Goal: Task Accomplishment & Management: Manage account settings

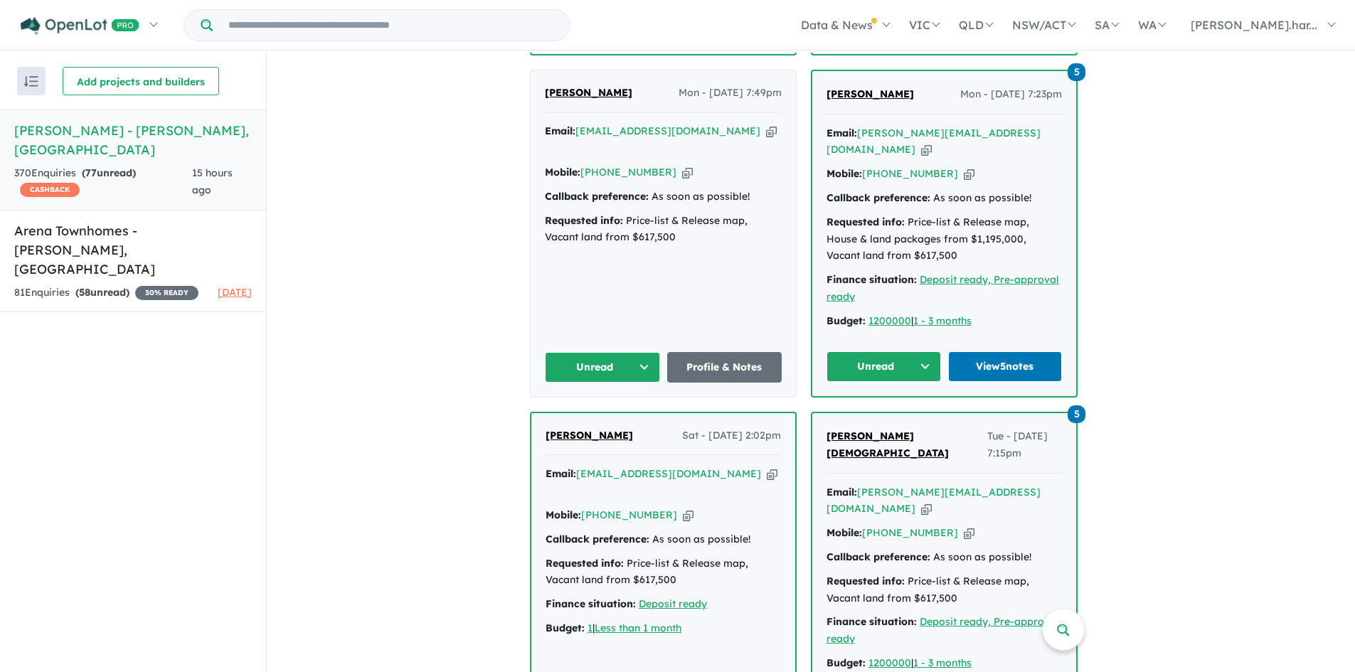
scroll to position [1303, 0]
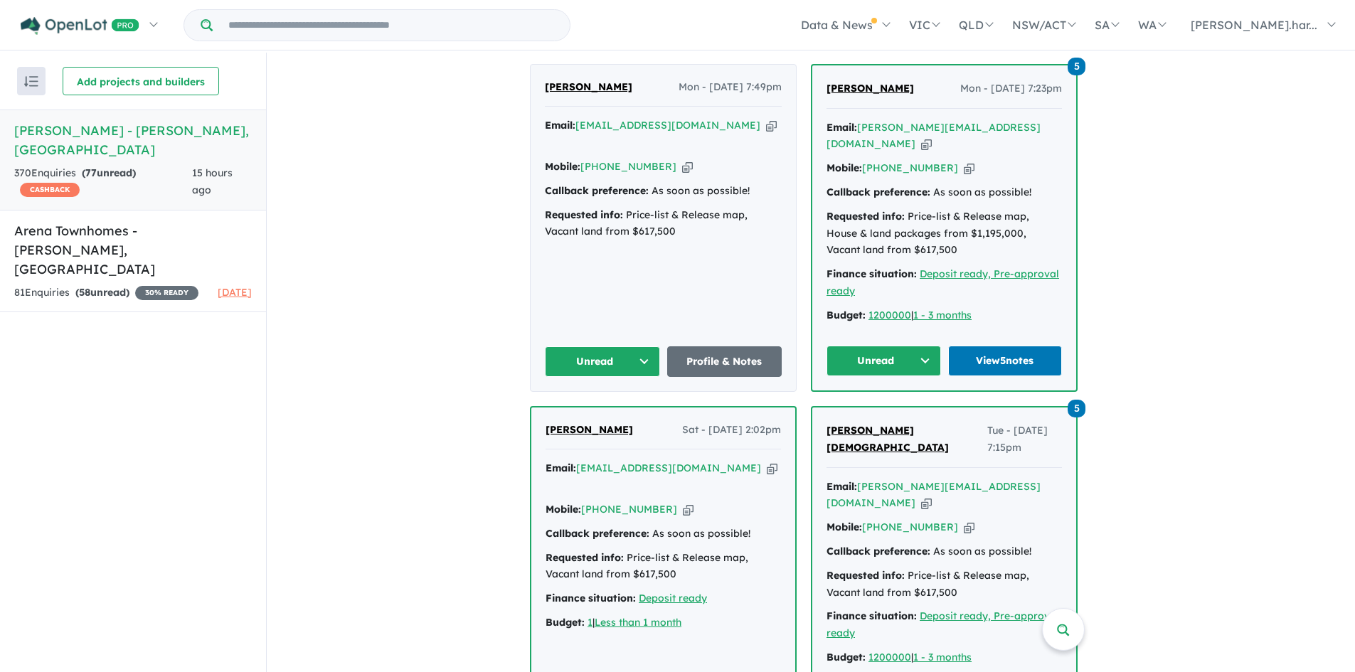
drag, startPoint x: 0, startPoint y: 0, endPoint x: 694, endPoint y: 391, distance: 795.9
click at [694, 422] on div "[PERSON_NAME] Sat - [DATE] 2:02pm" at bounding box center [663, 436] width 235 height 28
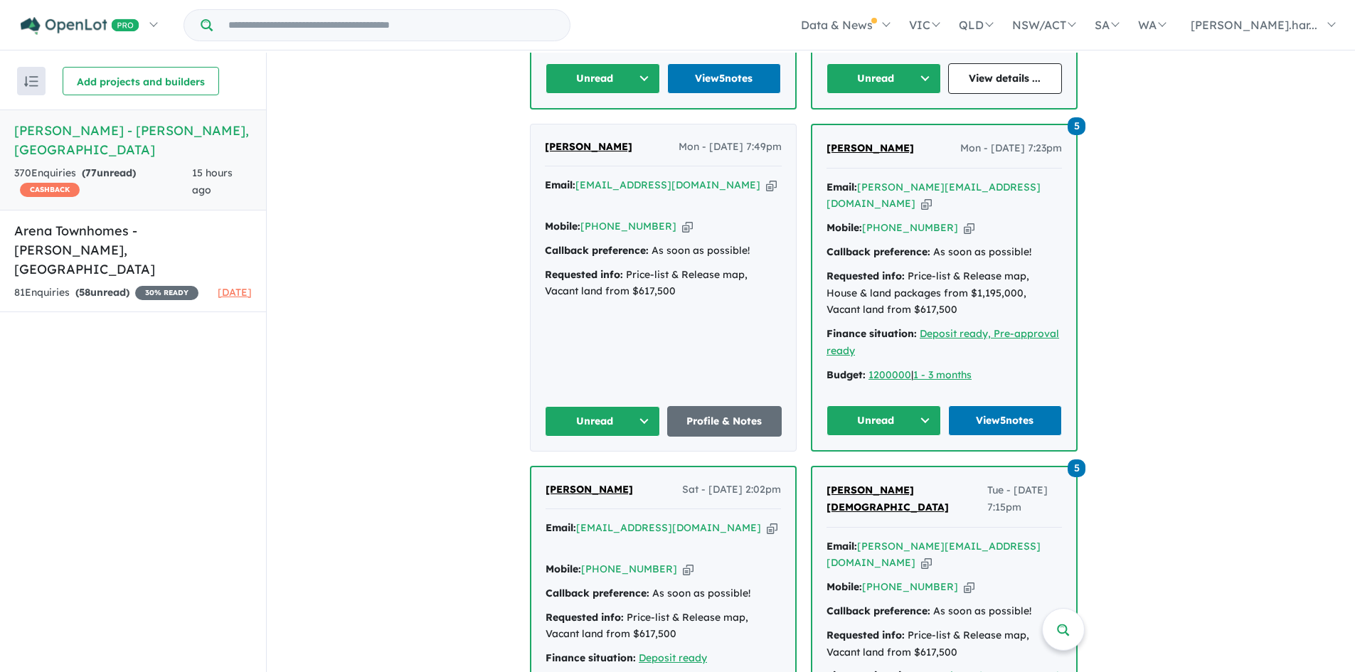
scroll to position [1244, 0]
click at [888, 405] on button "Unread" at bounding box center [884, 420] width 115 height 31
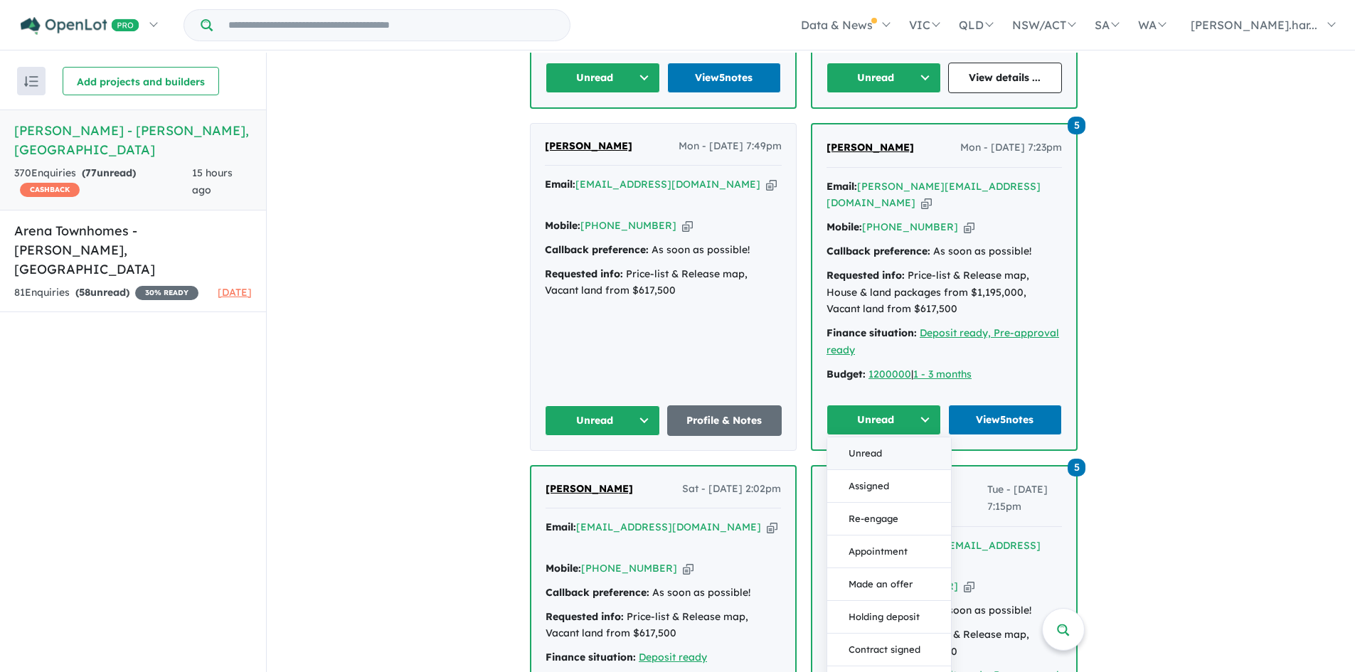
click at [894, 437] on button "Unread" at bounding box center [889, 453] width 124 height 33
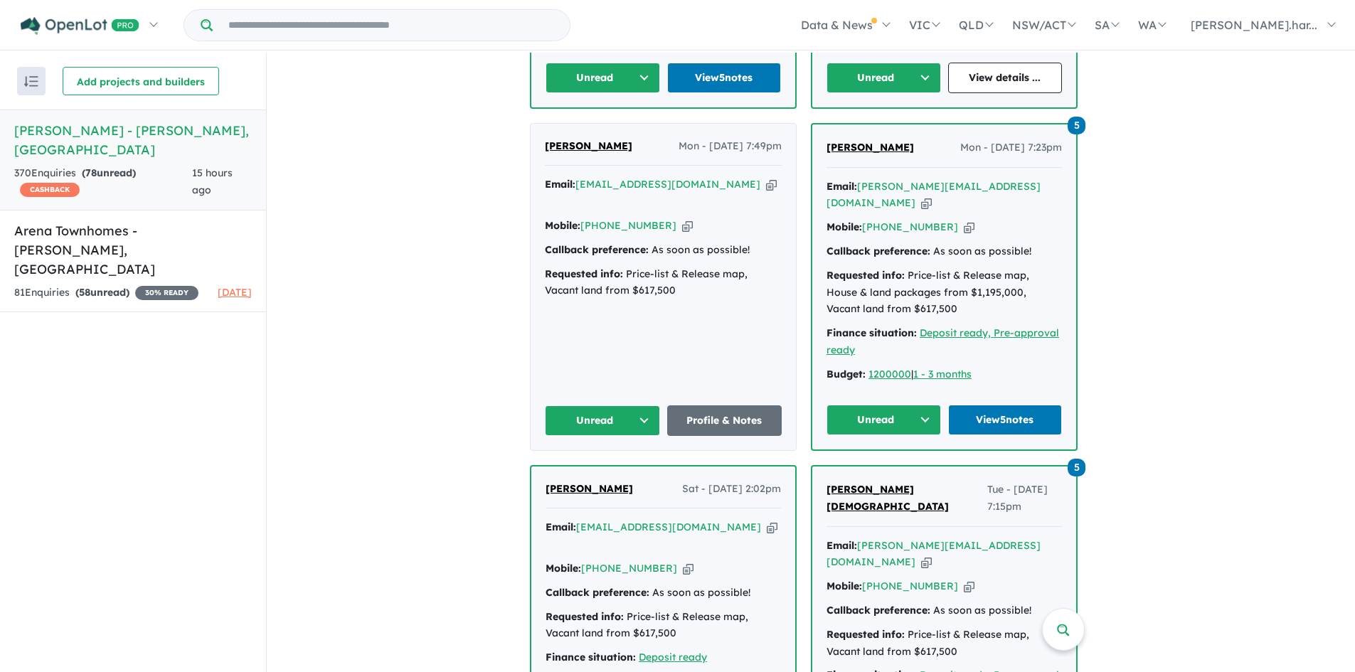
click at [896, 405] on button "Unread" at bounding box center [884, 420] width 115 height 31
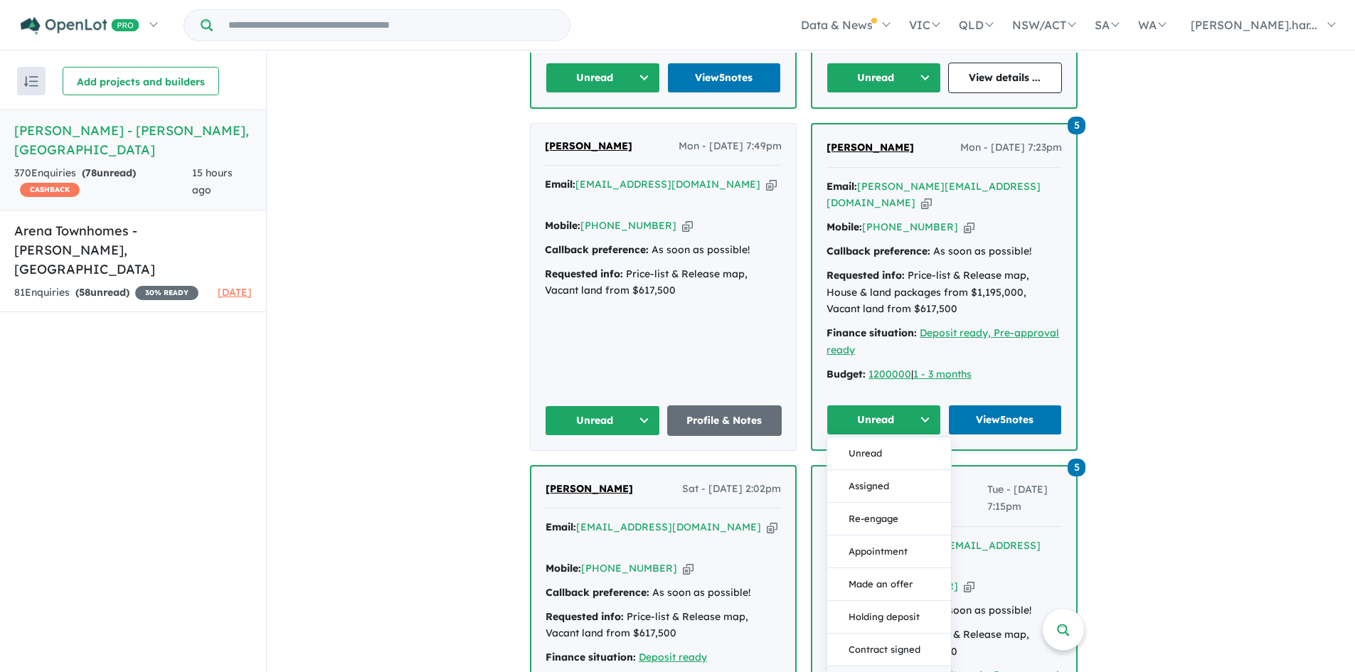
scroll to position [1308, 0]
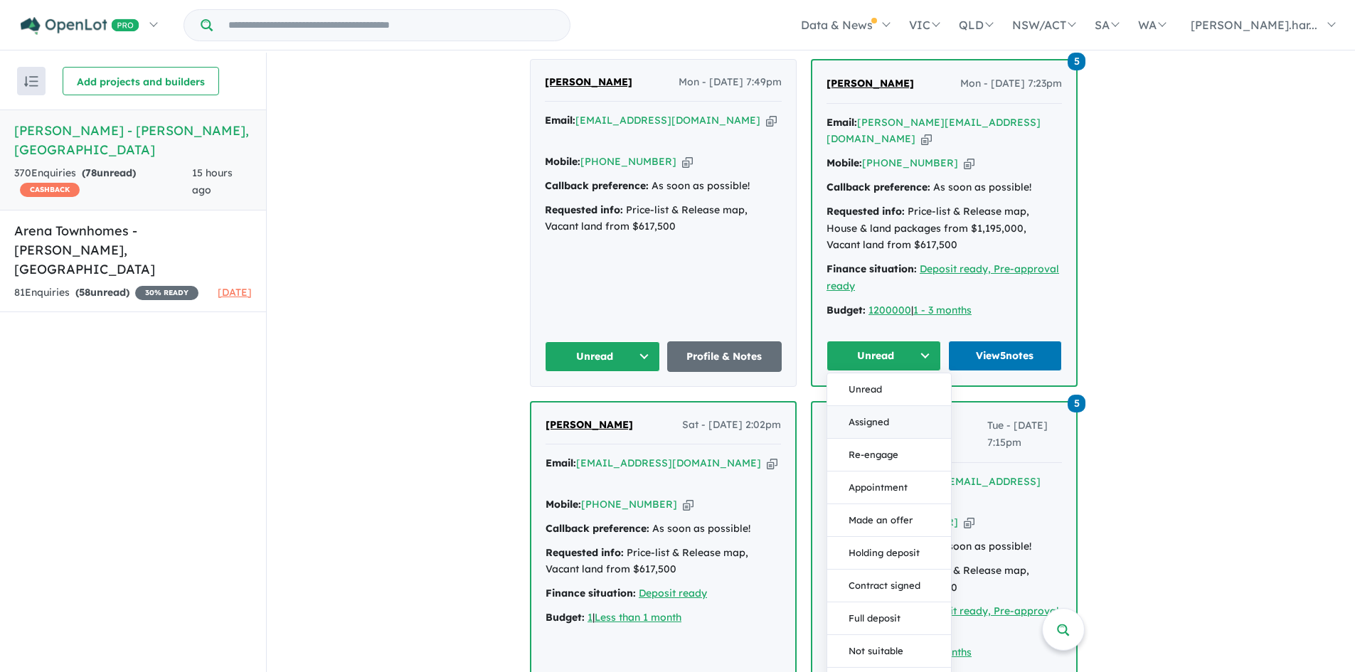
click at [896, 406] on button "Assigned" at bounding box center [889, 422] width 124 height 33
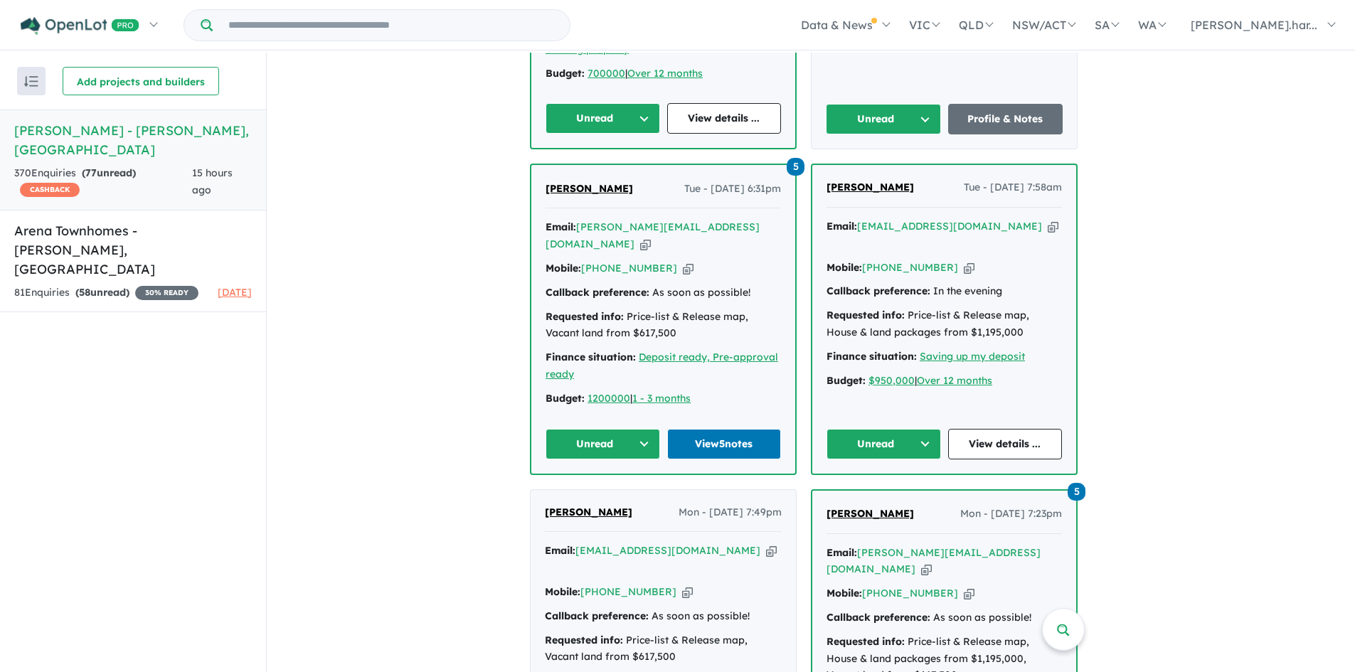
scroll to position [854, 0]
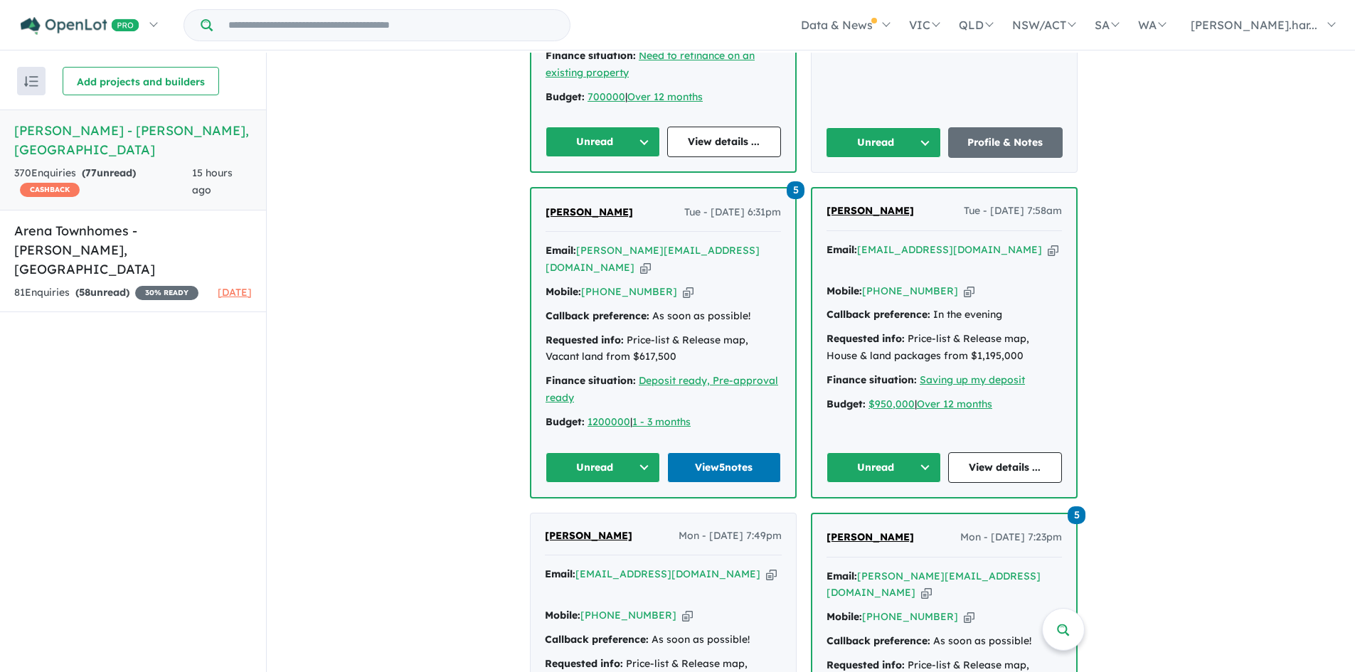
click at [632, 452] on button "Unread" at bounding box center [603, 467] width 115 height 31
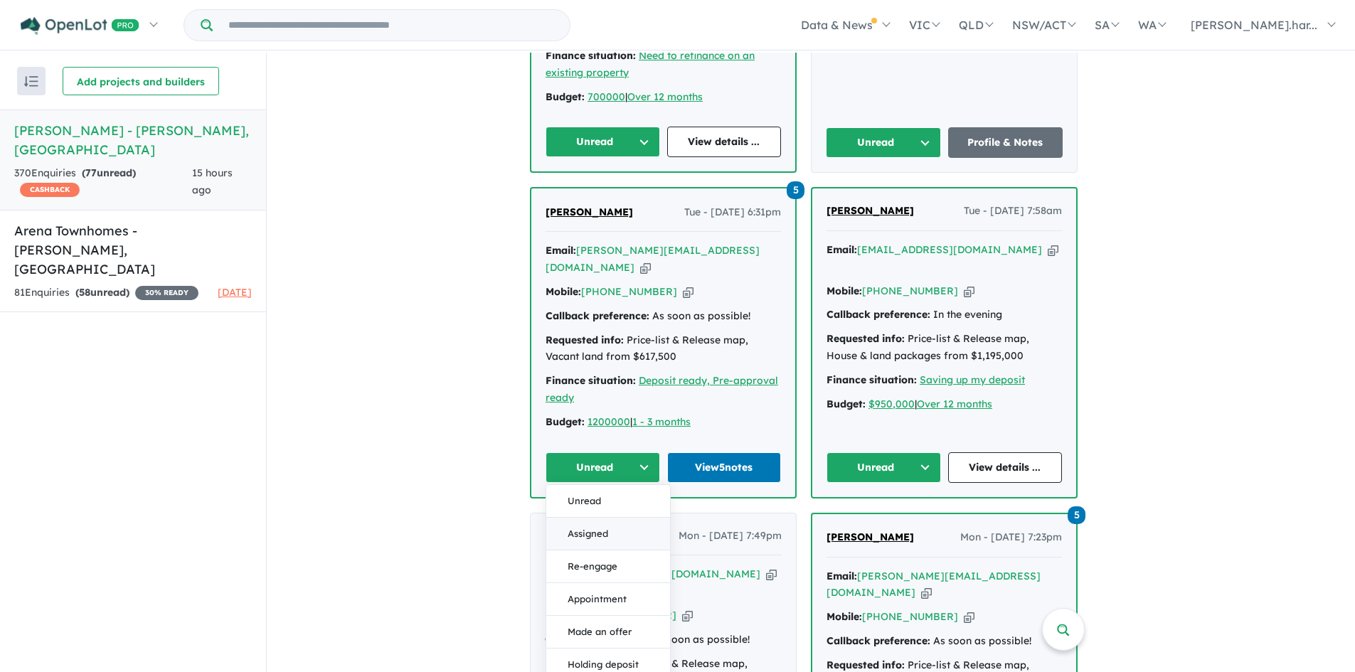
click at [624, 518] on button "Assigned" at bounding box center [608, 534] width 124 height 33
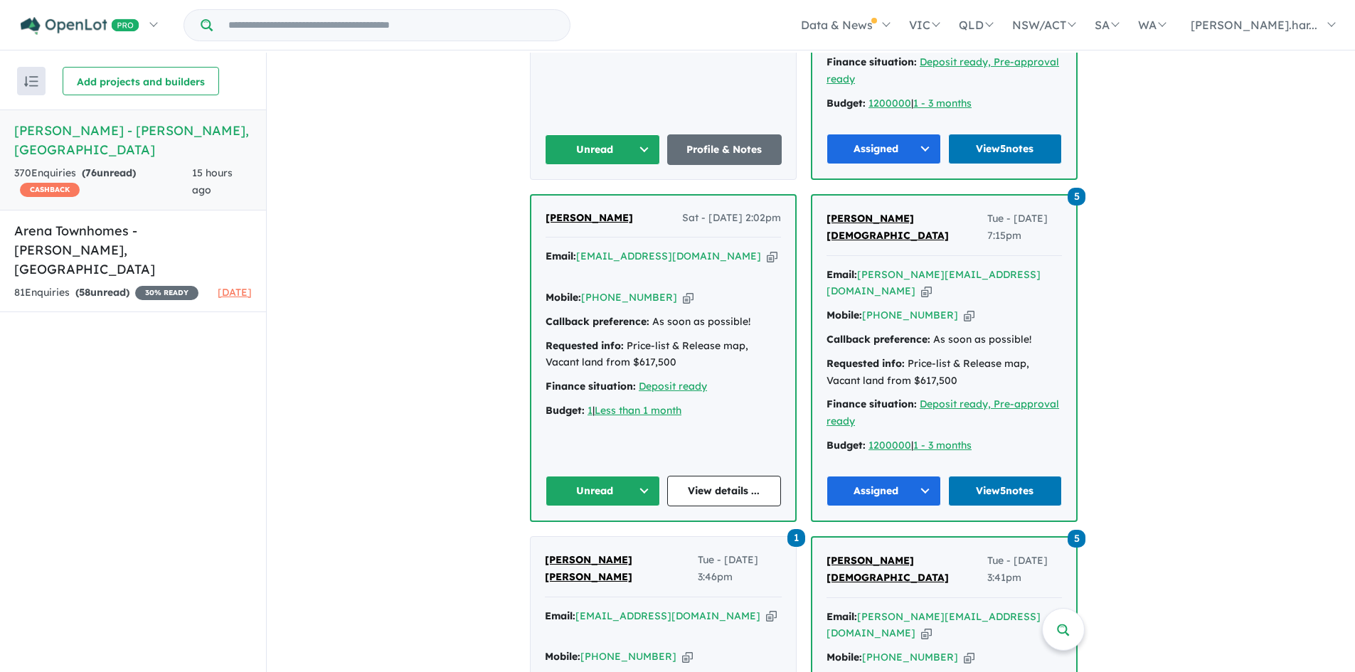
scroll to position [1516, 0]
click at [585, 437] on div "[PERSON_NAME] Thu - [DATE] 10:19pm Email: [PERSON_NAME][EMAIL_ADDRESS][PERSON_N…" at bounding box center [804, 152] width 548 height 1903
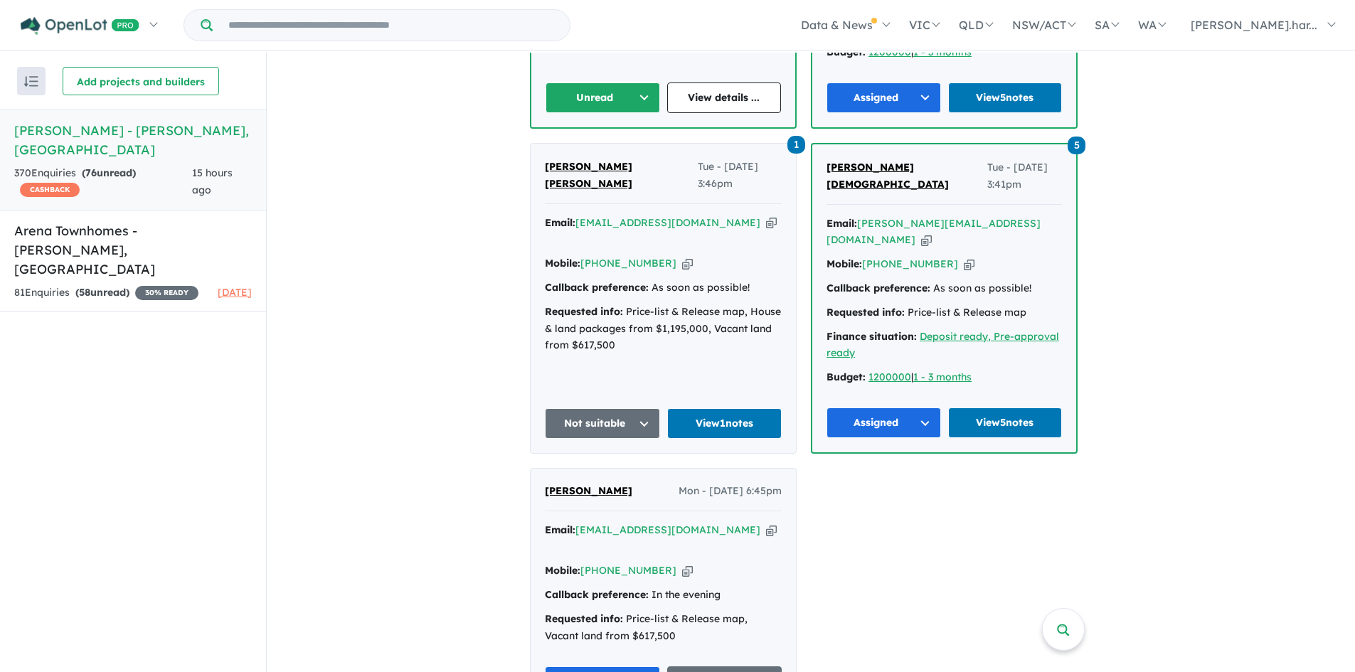
scroll to position [2052, 0]
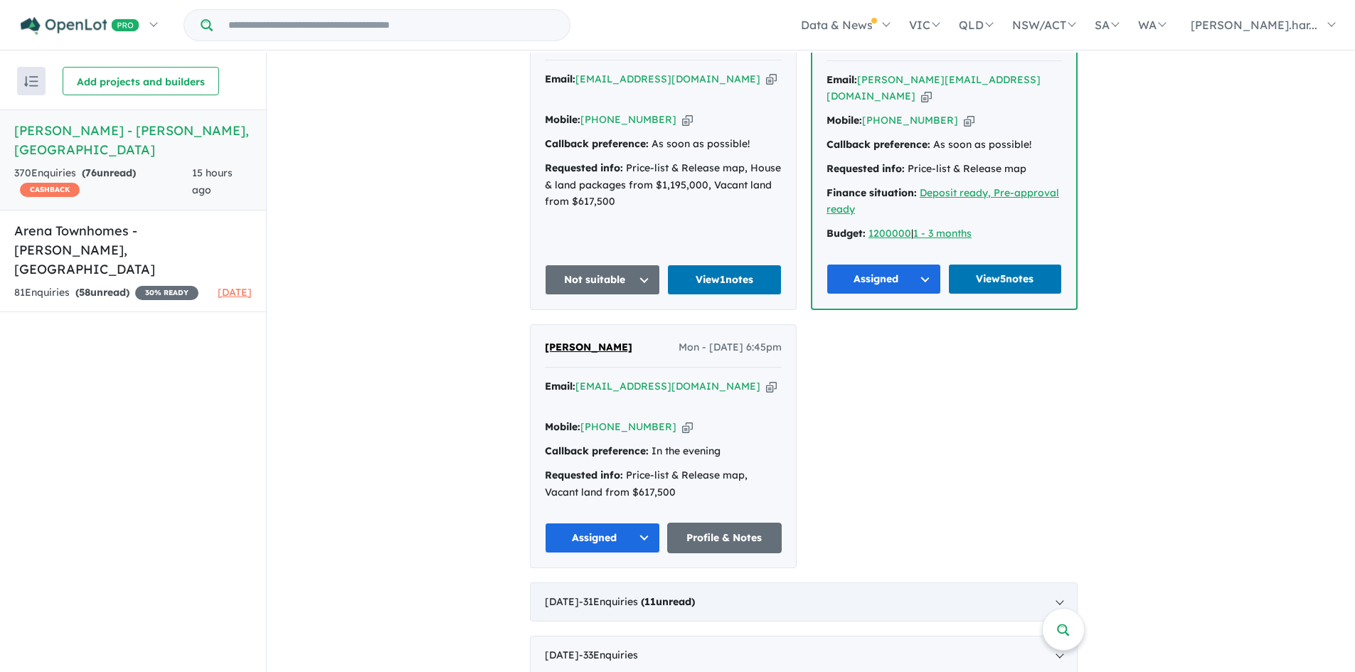
click at [634, 583] on div "[DATE] - 31 Enquir ies ( 11 unread)" at bounding box center [804, 603] width 548 height 40
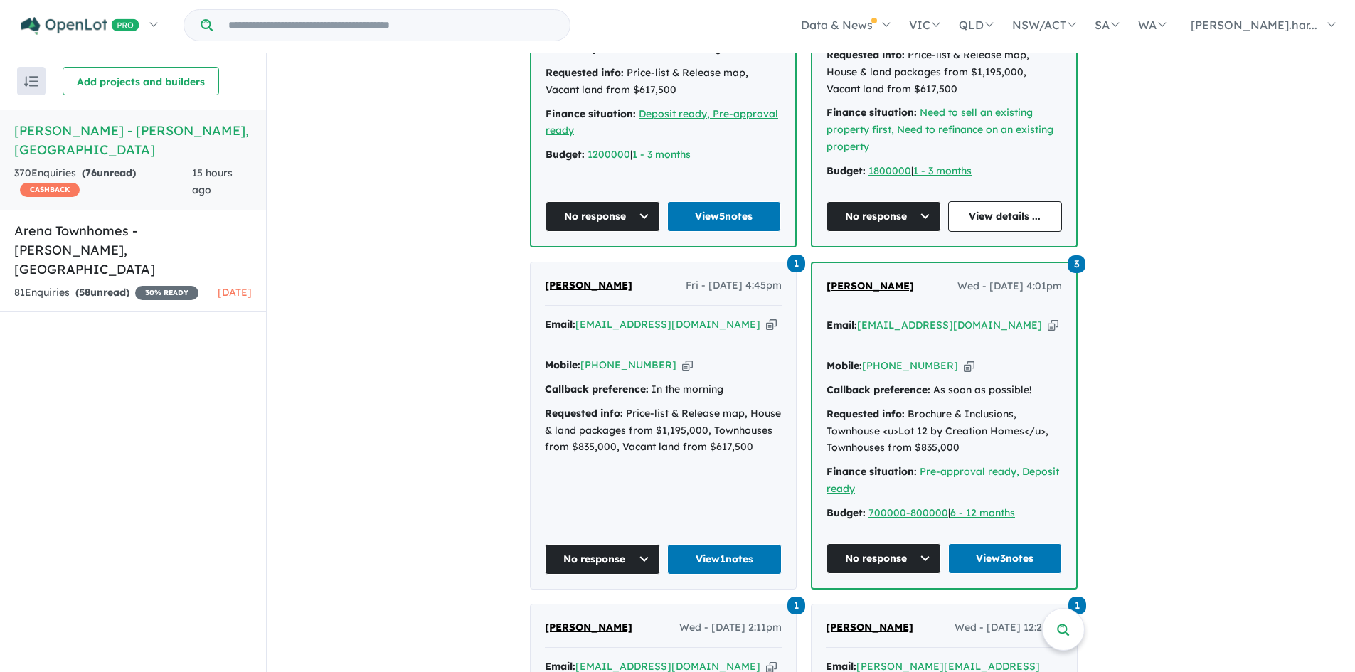
scroll to position [1126, 0]
drag, startPoint x: 634, startPoint y: 470, endPoint x: 1074, endPoint y: 415, distance: 443.8
click at [1074, 415] on div "3 [PERSON_NAME] Wed - [DATE] 4:01pm Email: [EMAIL_ADDRESS][DOMAIN_NAME] Copied!…" at bounding box center [944, 426] width 264 height 325
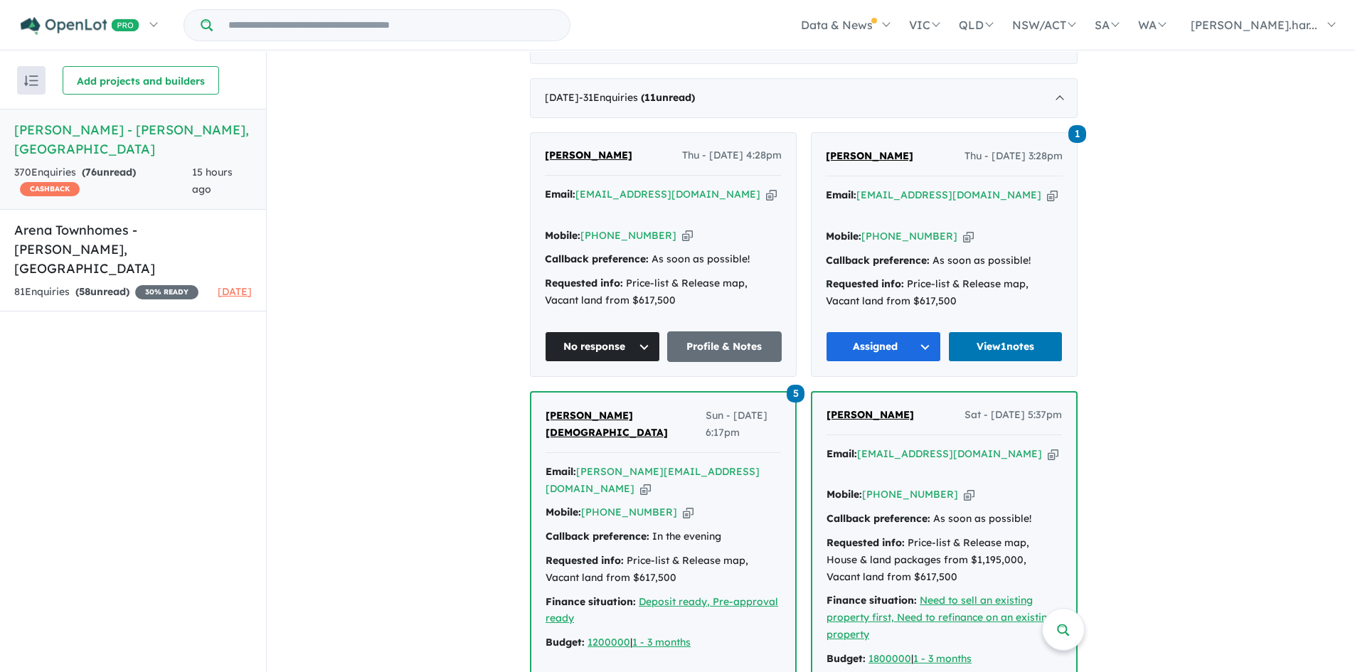
scroll to position [723, 0]
